Goal: Browse casually

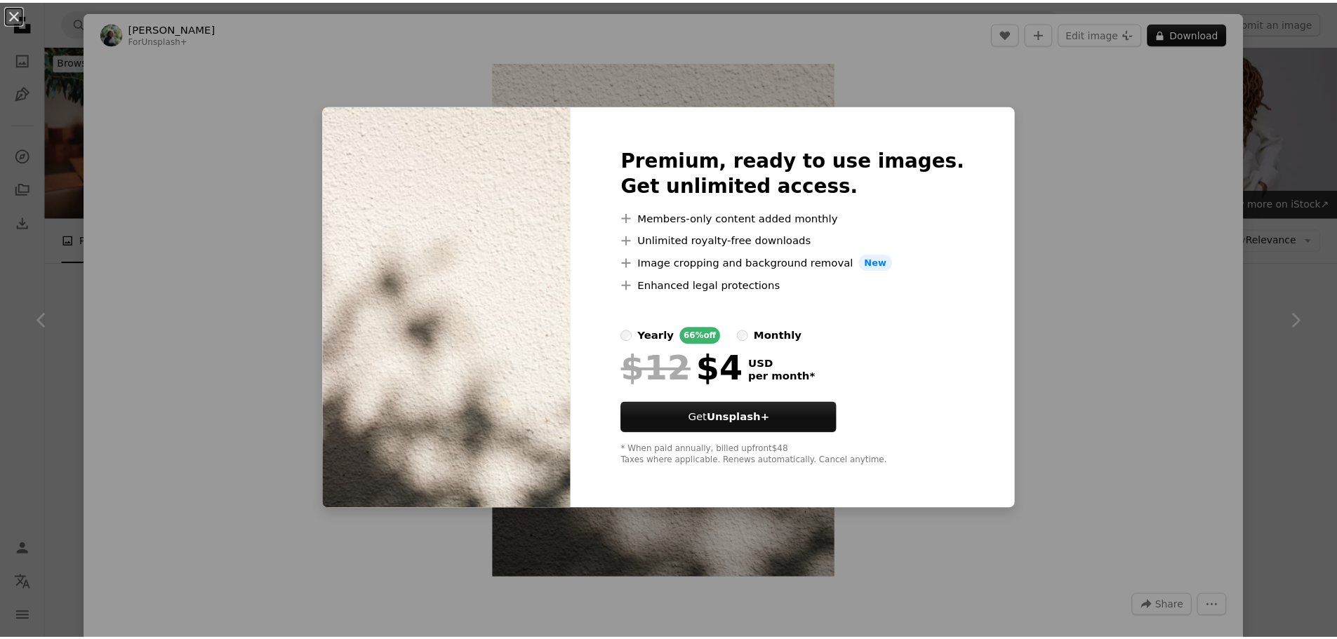
scroll to position [6244, 0]
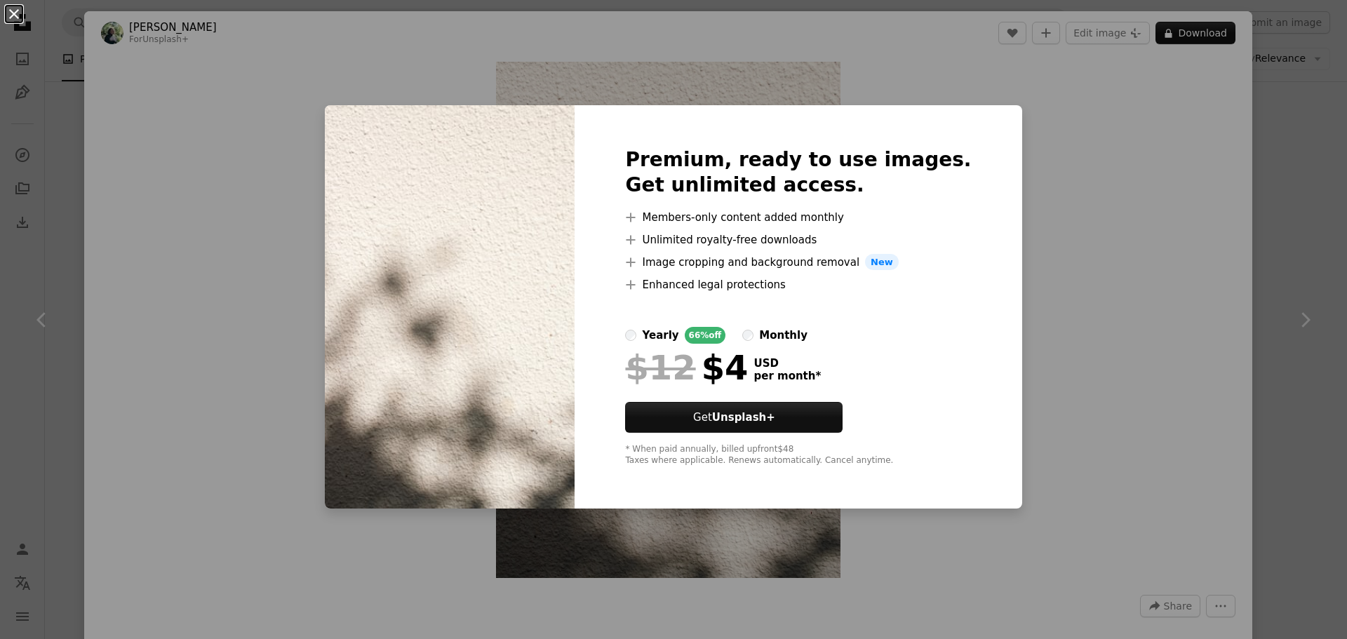
click at [11, 15] on button "An X shape" at bounding box center [14, 14] width 17 height 17
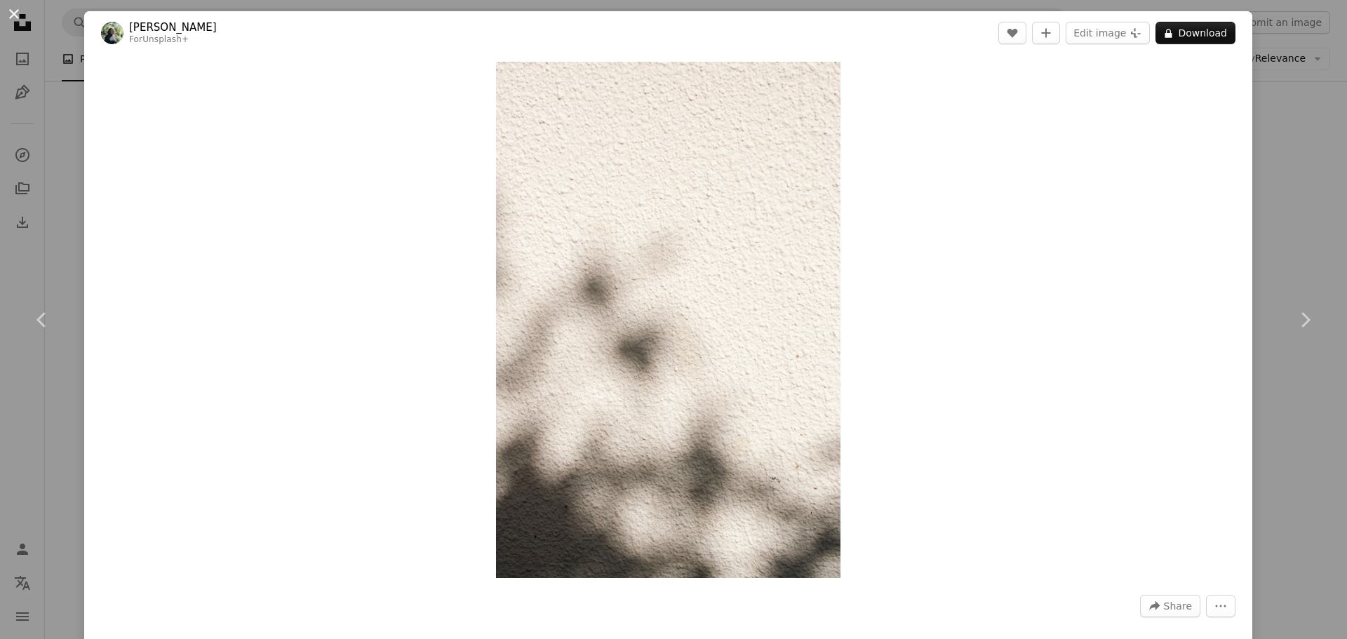
click at [14, 13] on button "An X shape" at bounding box center [14, 14] width 17 height 17
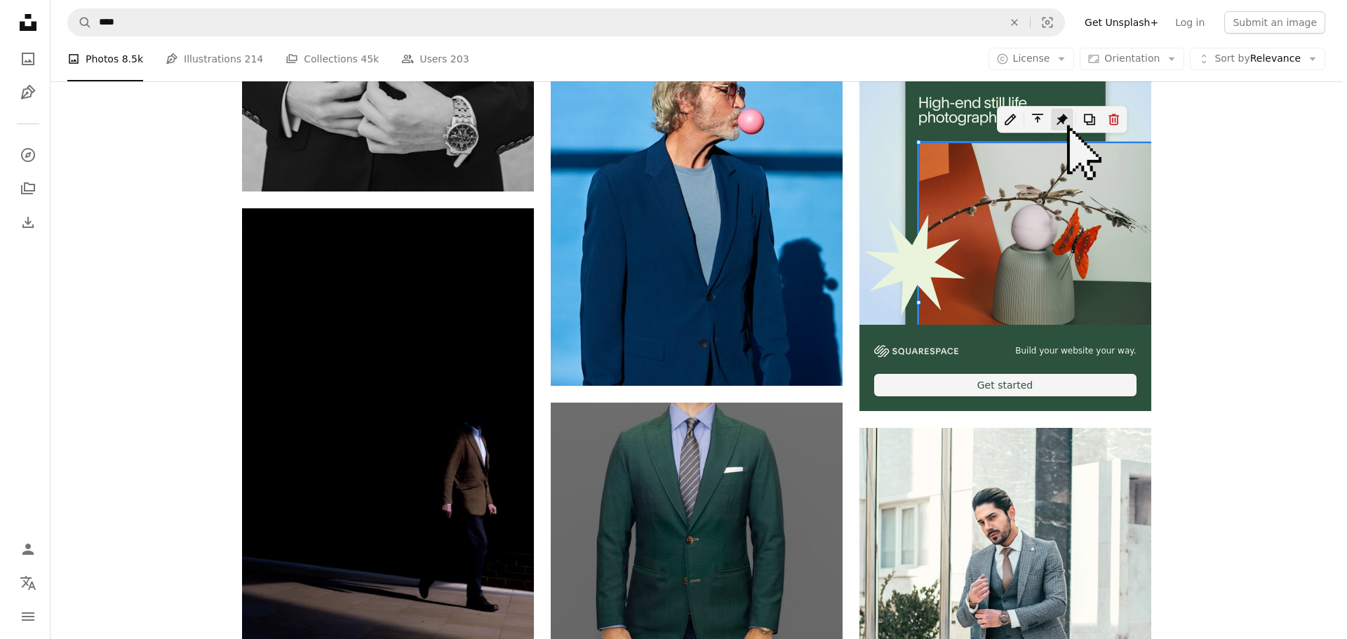
scroll to position [6174, 0]
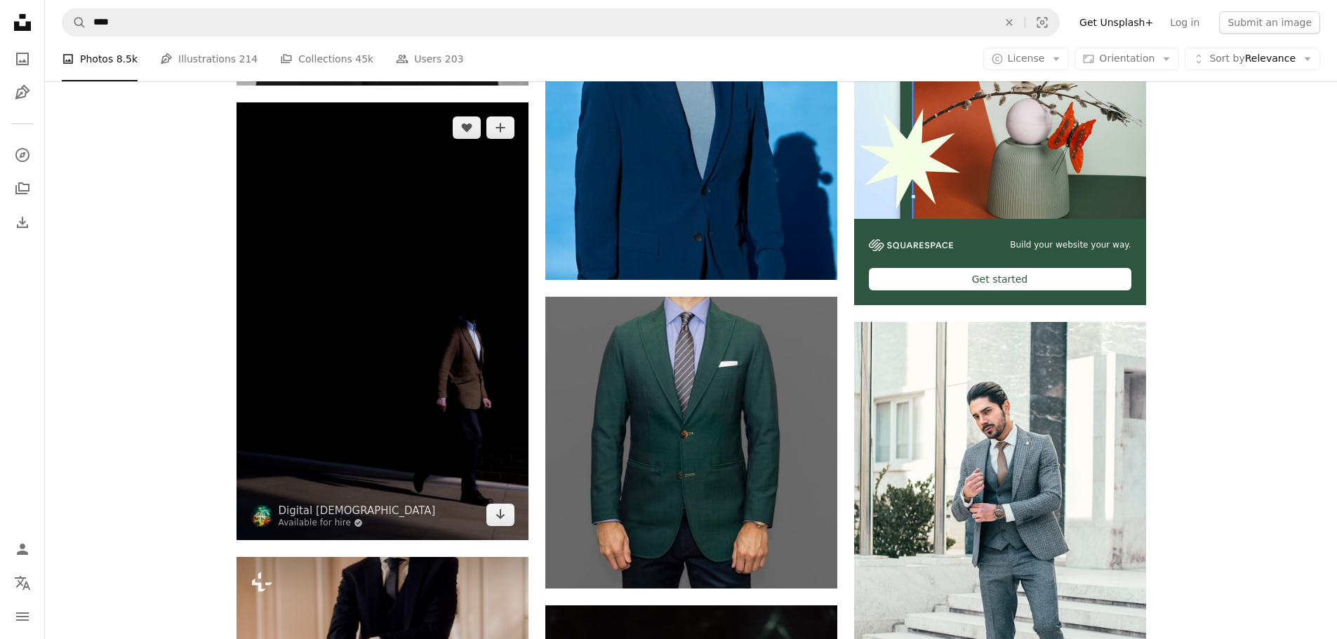
click at [312, 242] on img at bounding box center [382, 321] width 292 height 438
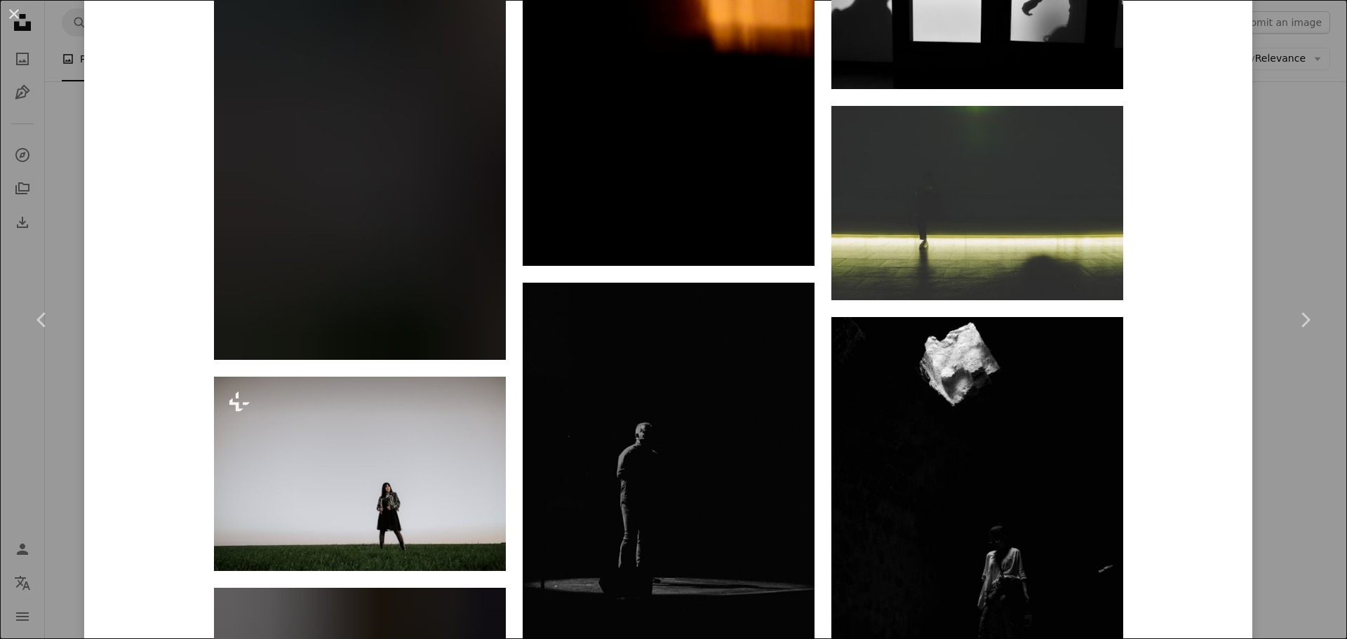
scroll to position [4560, 0]
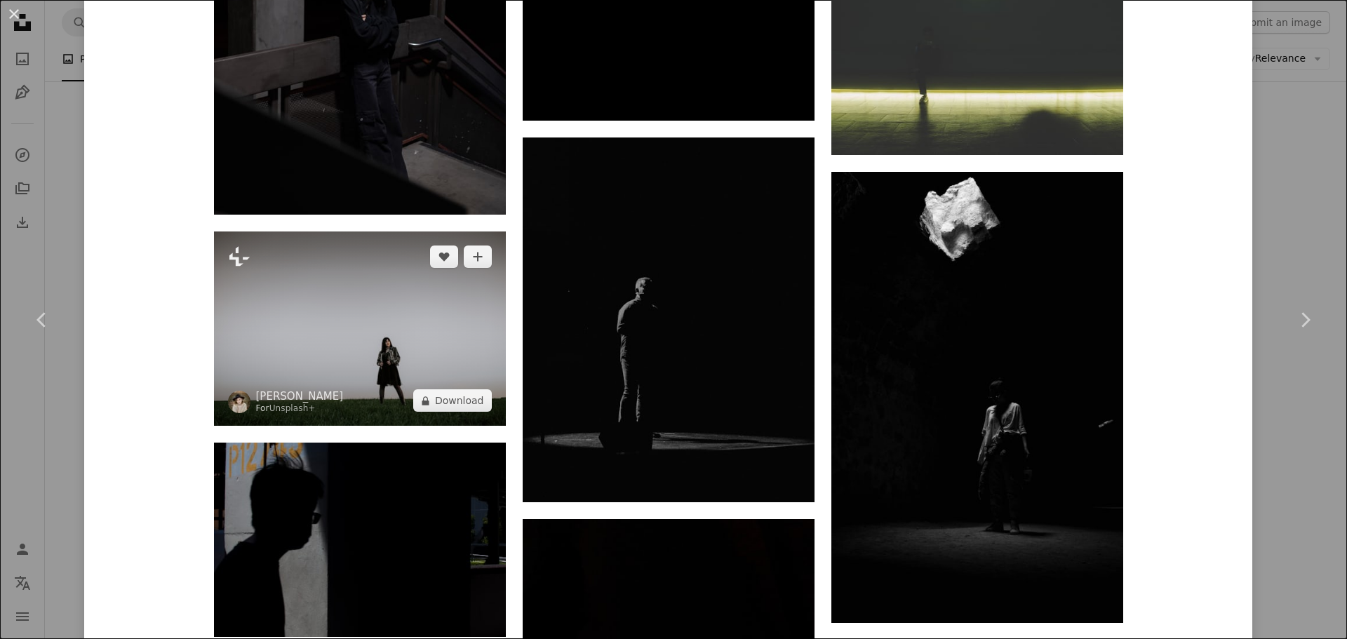
click at [363, 292] on img at bounding box center [360, 329] width 292 height 194
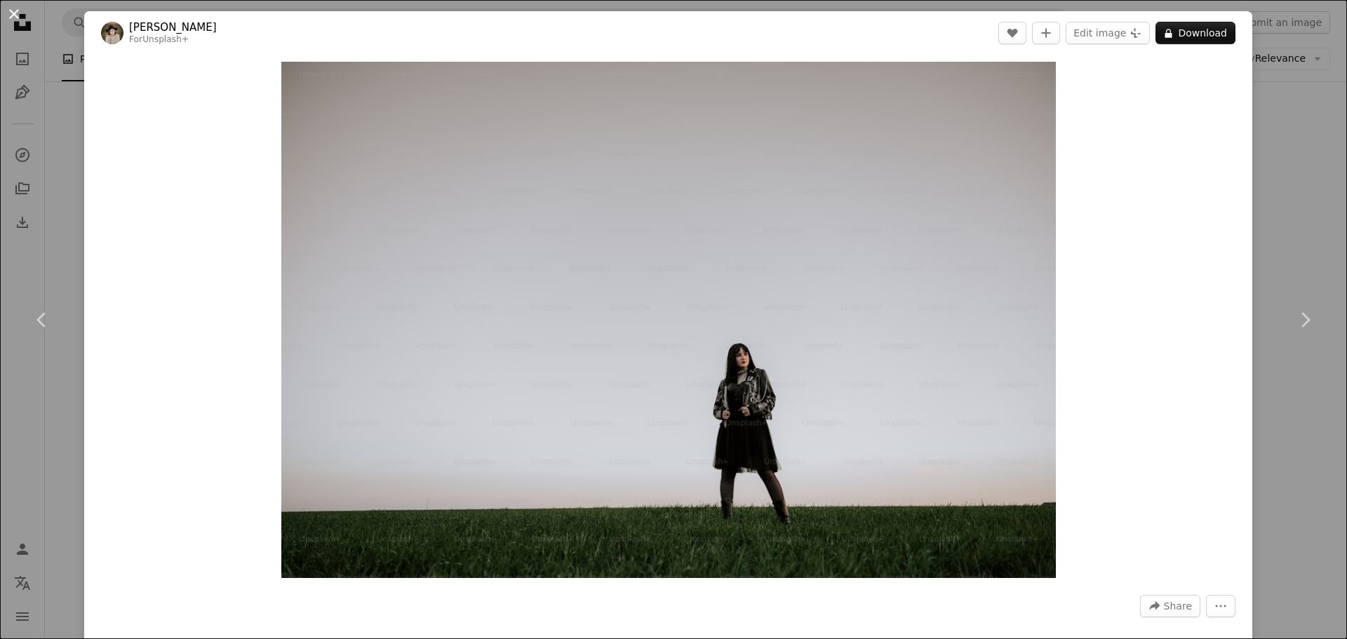
click at [10, 17] on button "An X shape" at bounding box center [14, 14] width 17 height 17
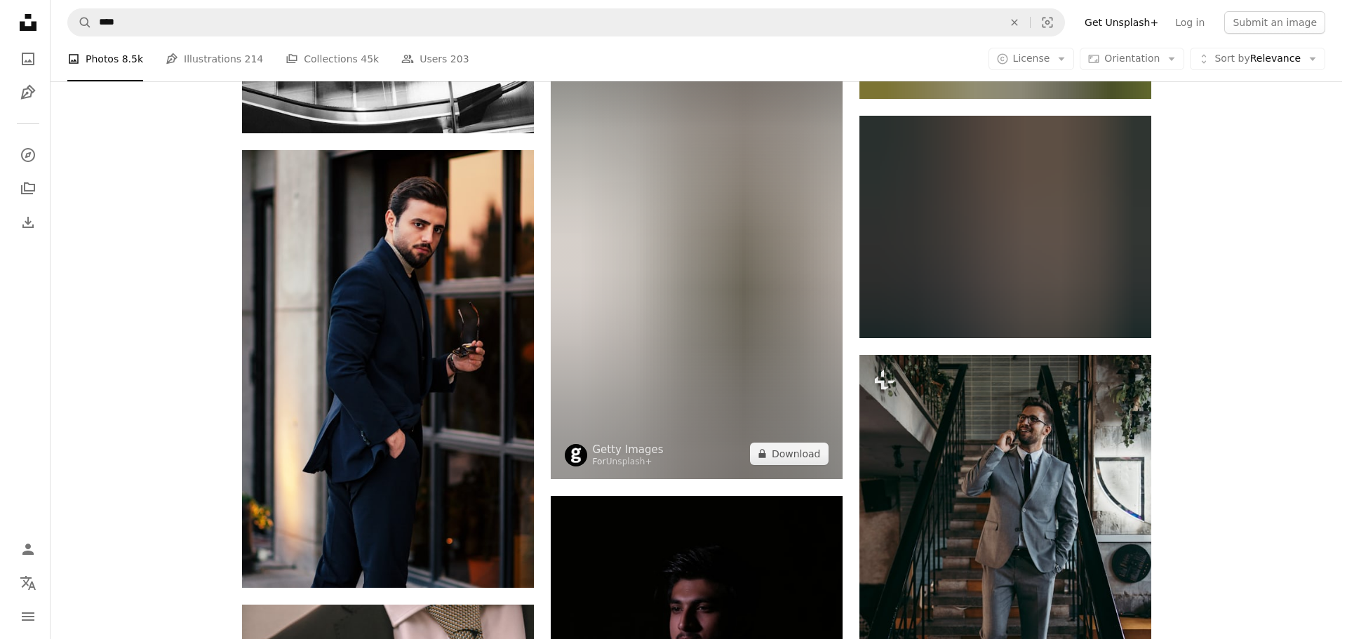
scroll to position [31852, 0]
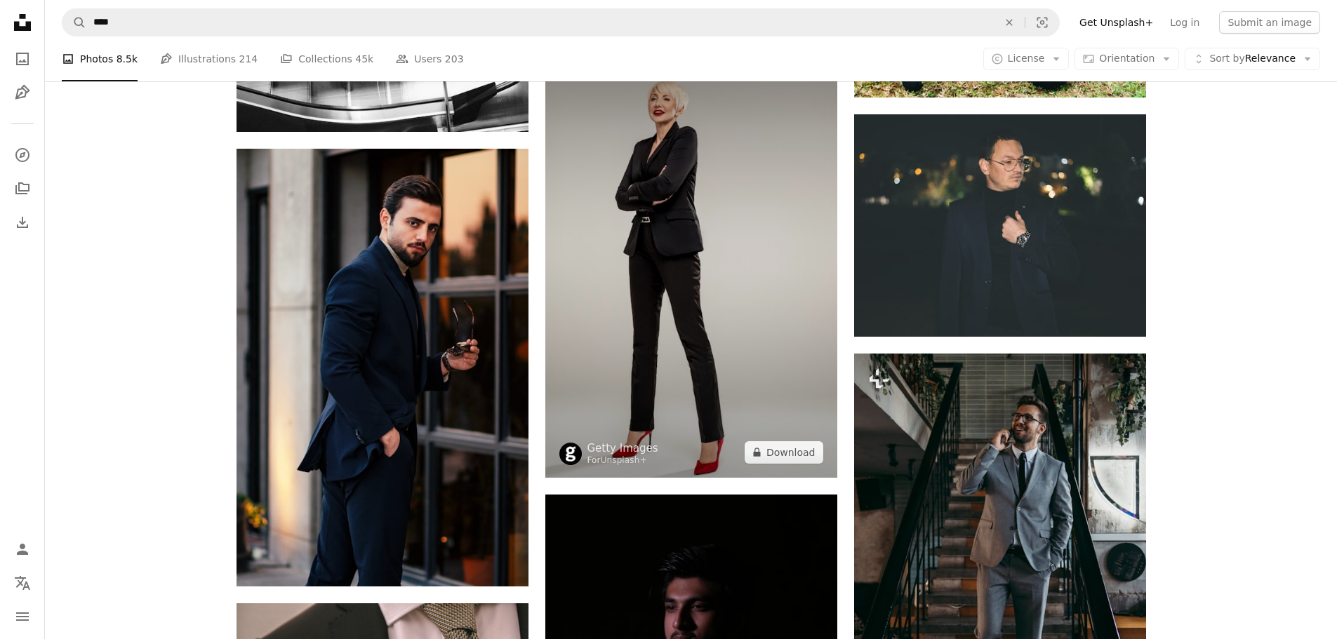
click at [732, 269] on img at bounding box center [691, 259] width 292 height 438
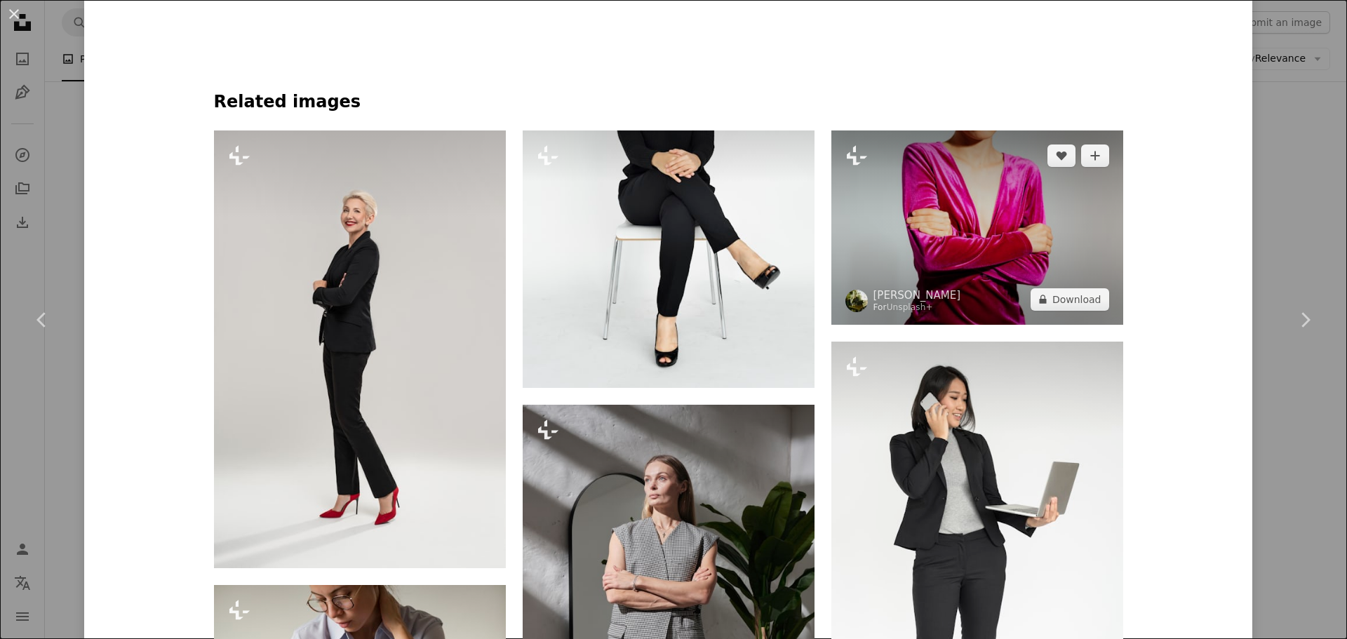
scroll to position [982, 0]
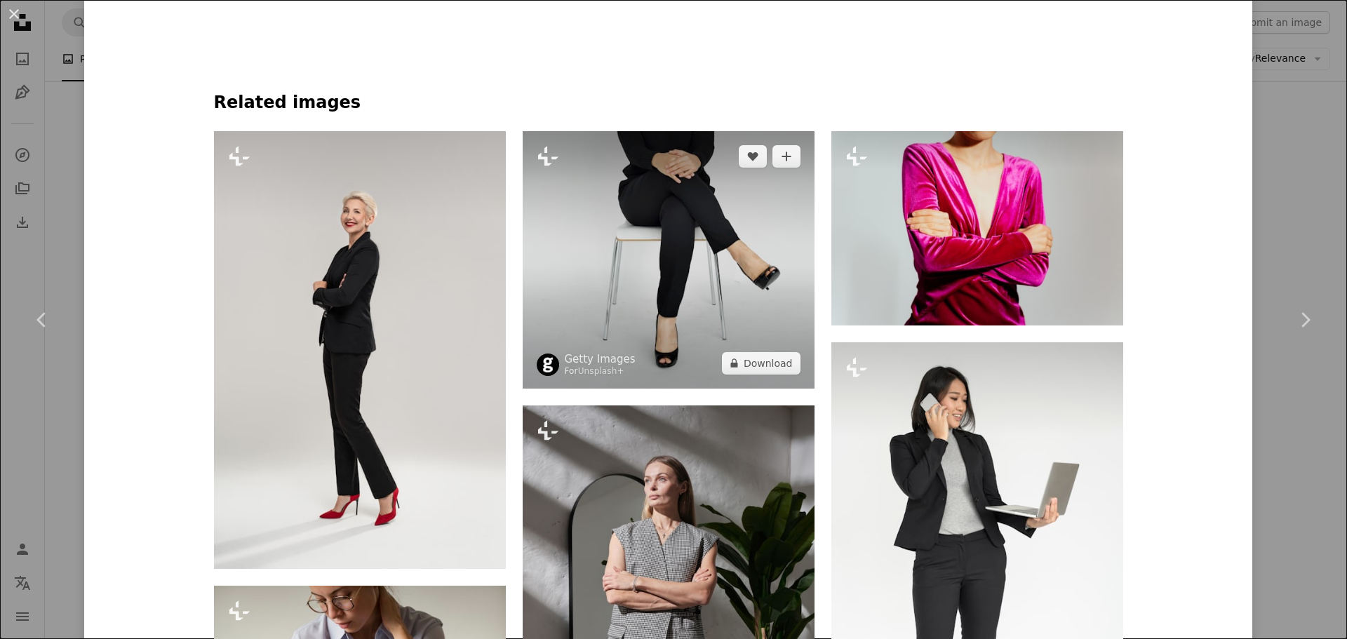
click at [724, 344] on img at bounding box center [669, 259] width 292 height 257
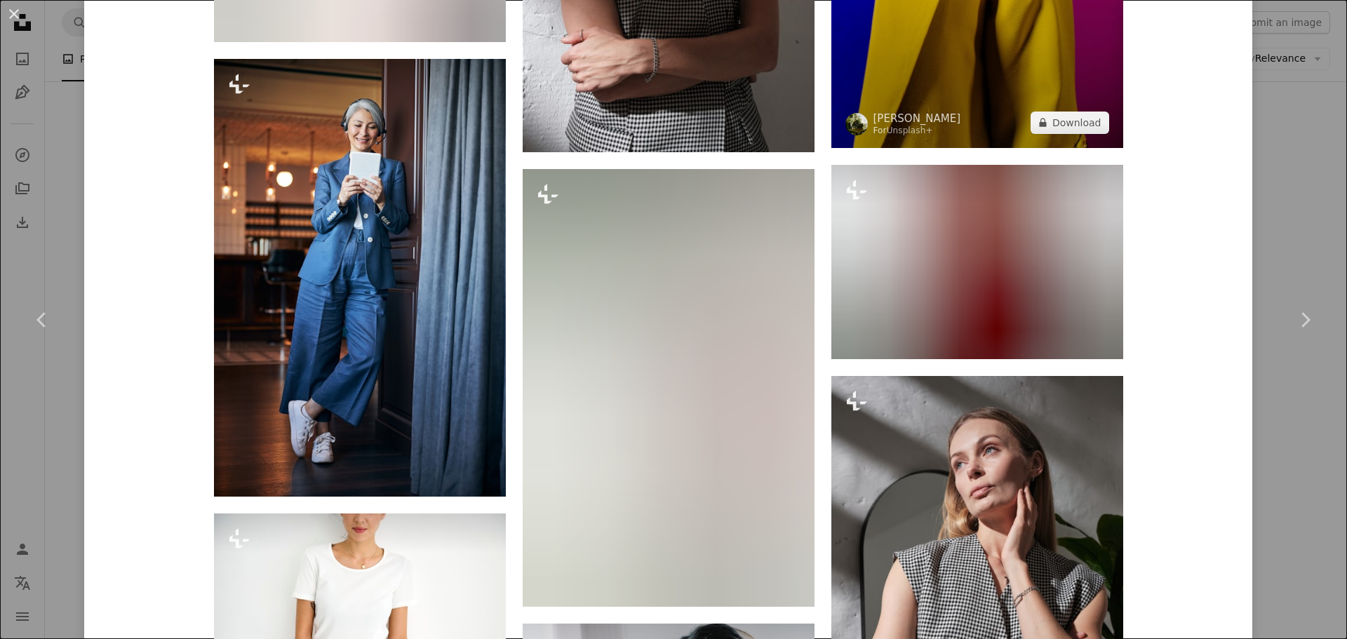
scroll to position [11675, 0]
